Goal: Navigation & Orientation: Find specific page/section

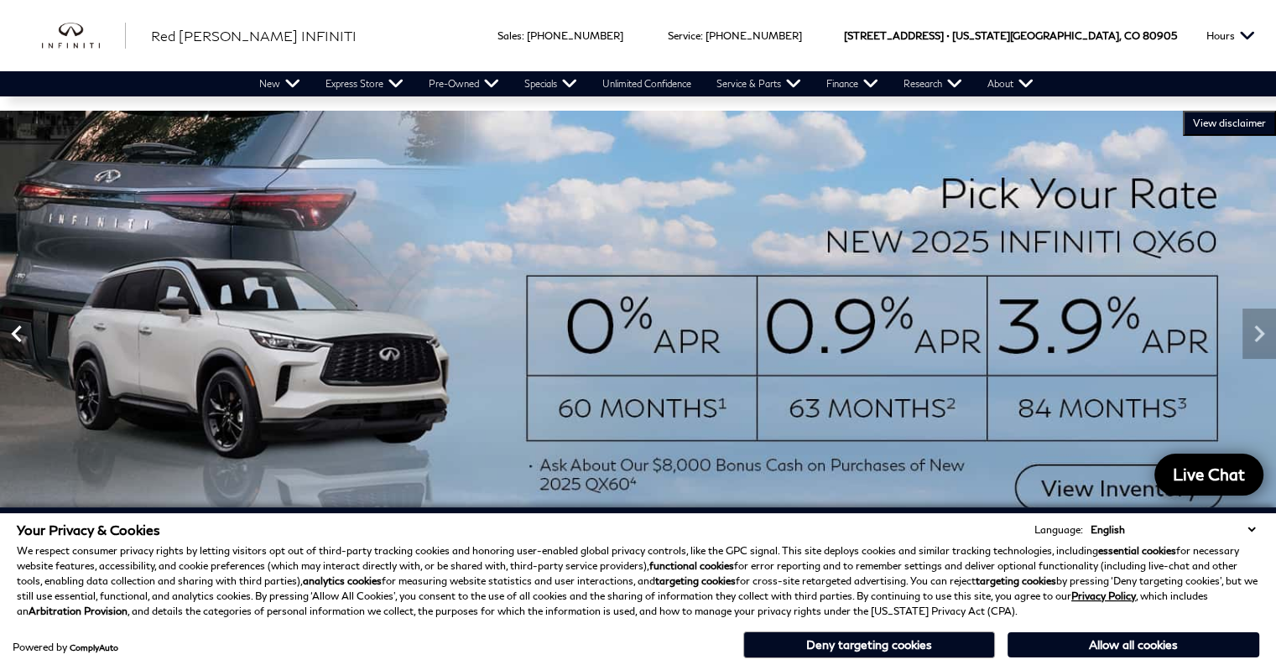
click at [15, 343] on icon "Previous" at bounding box center [17, 334] width 34 height 34
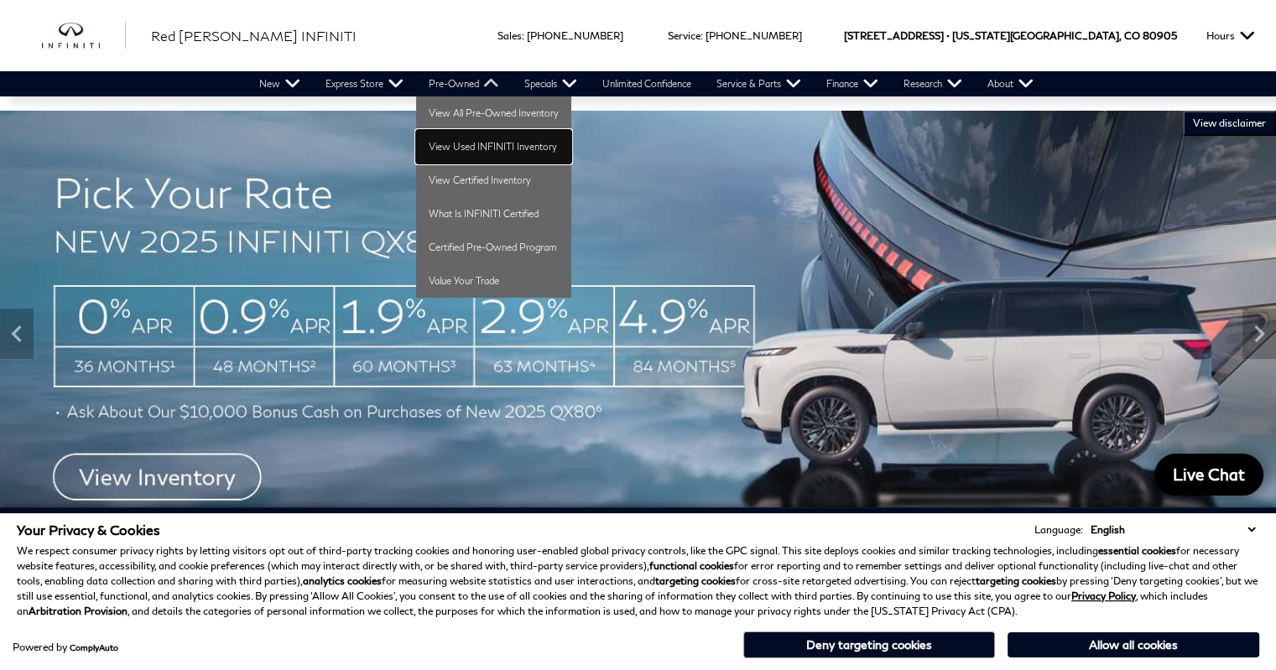
click at [481, 142] on link "View Used INFINITI Inventory" at bounding box center [493, 147] width 155 height 34
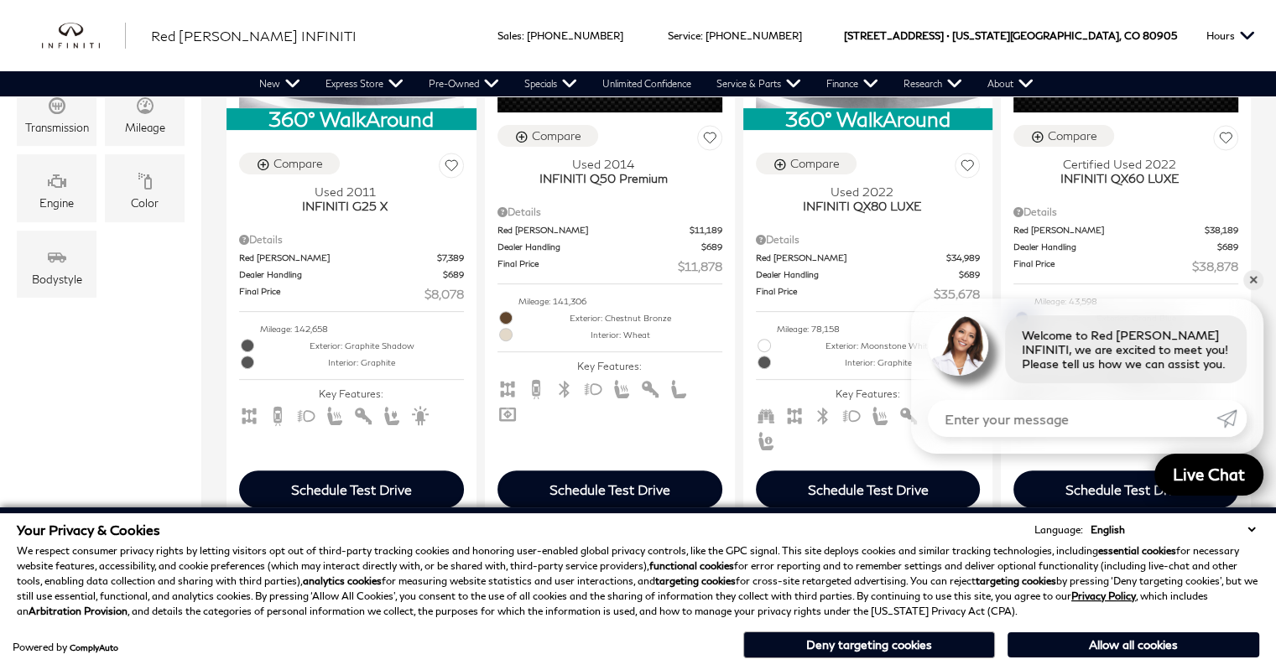
scroll to position [805, 0]
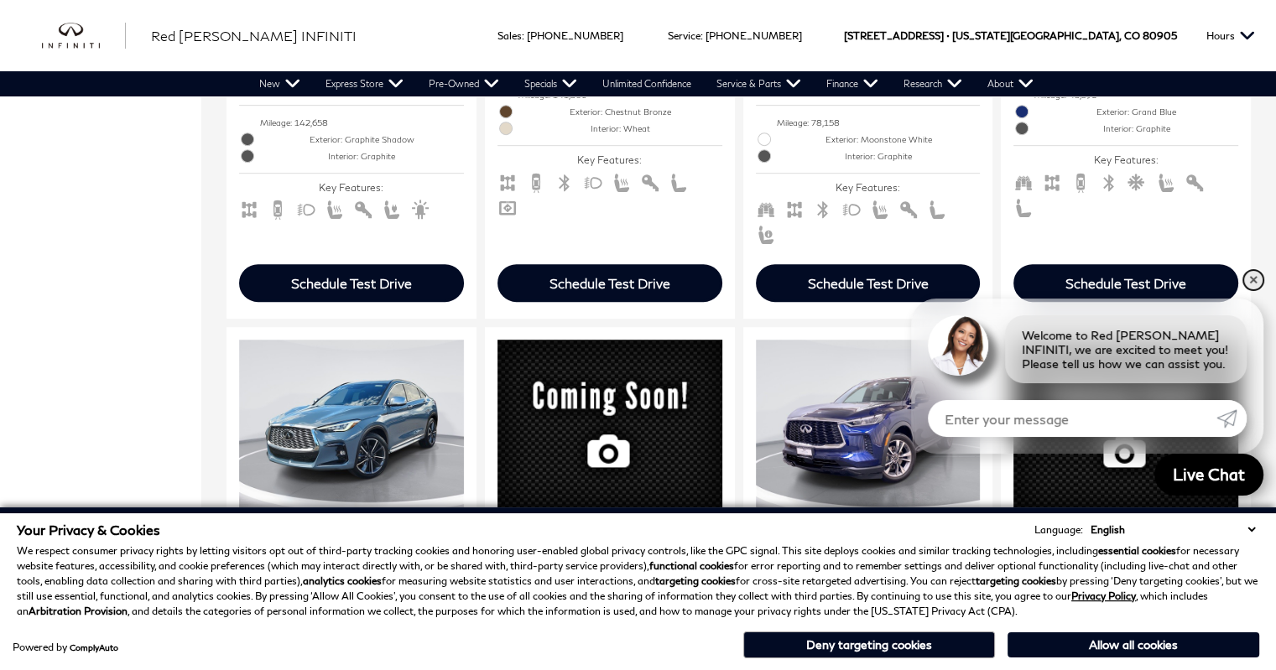
click at [1257, 284] on link "✕" at bounding box center [1253, 280] width 20 height 20
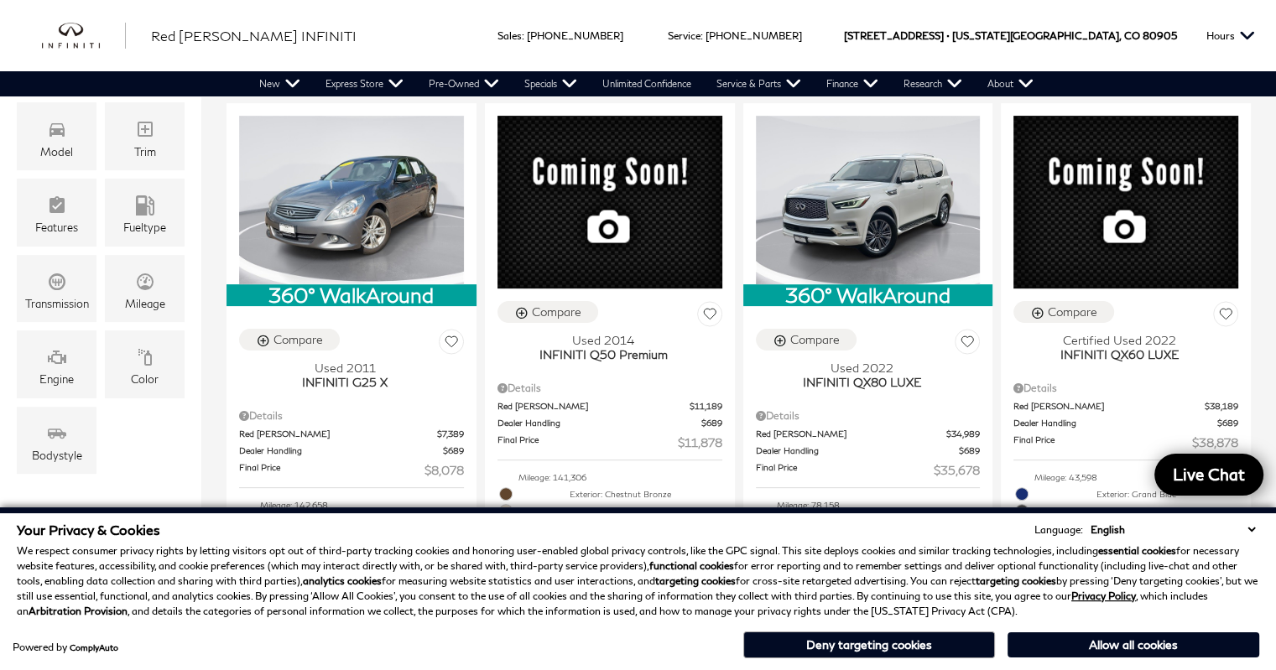
scroll to position [403, 0]
